Goal: Task Accomplishment & Management: Manage account settings

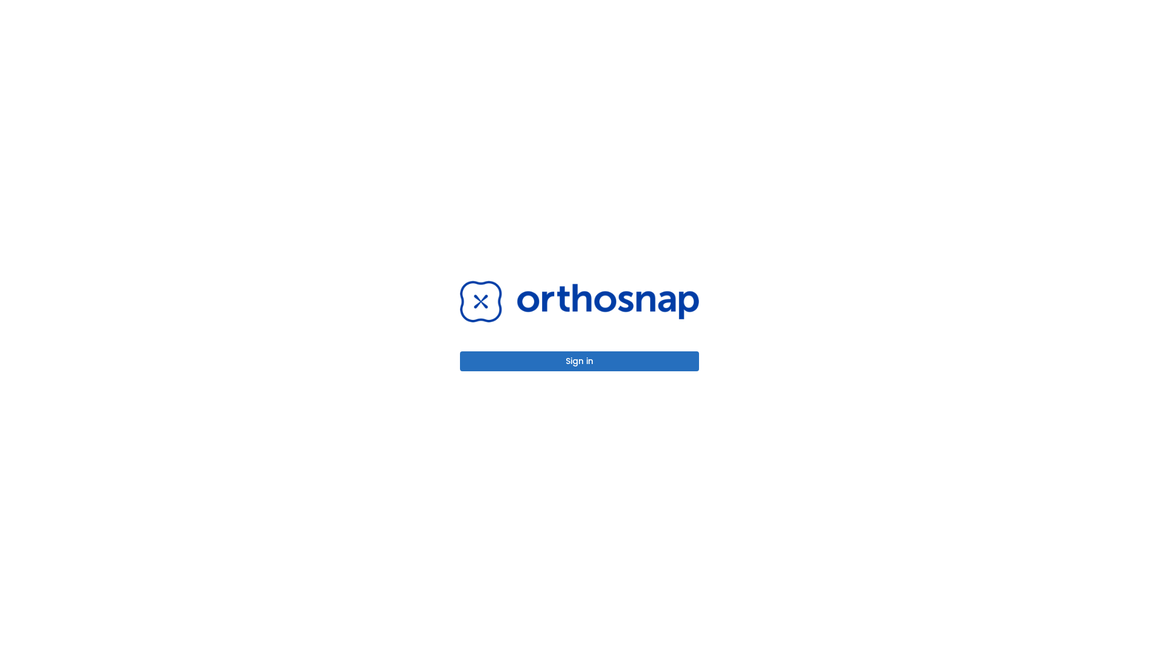
click at [579, 361] on button "Sign in" at bounding box center [579, 361] width 239 height 20
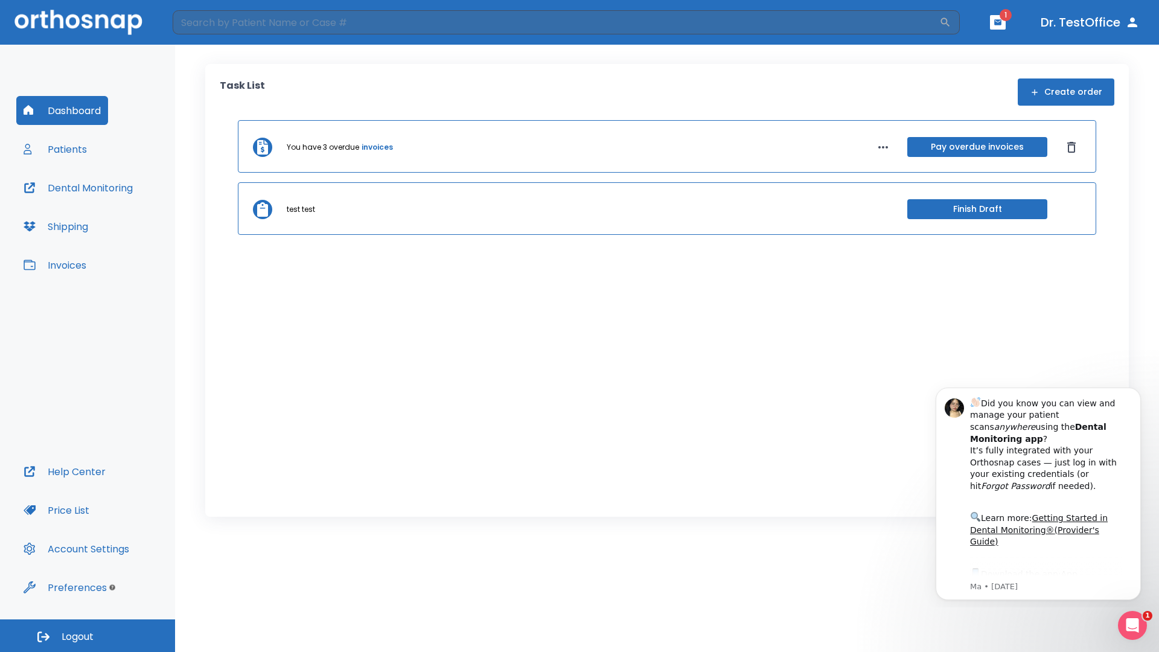
click at [88, 636] on span "Logout" at bounding box center [78, 636] width 32 height 13
